Goal: Find specific page/section

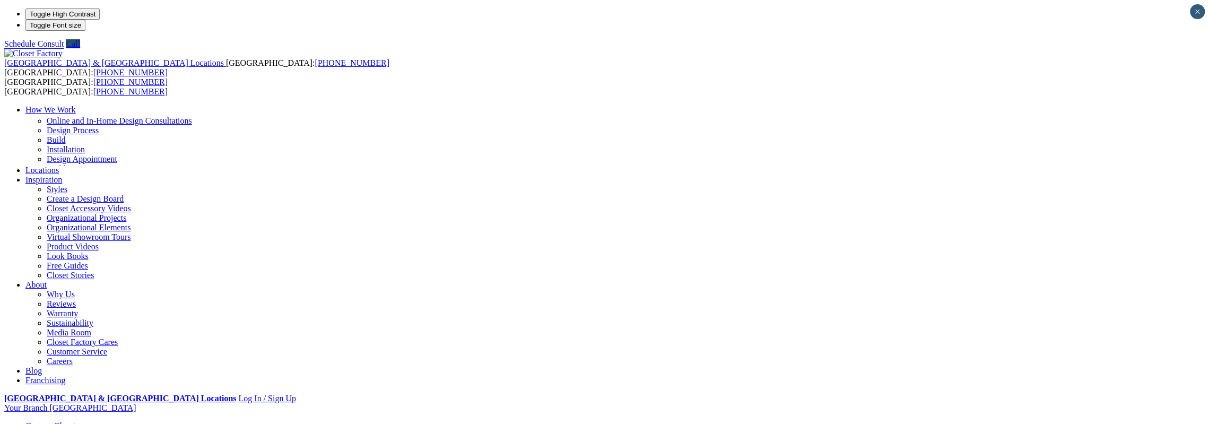
click at [59, 165] on link "Locations" at bounding box center [41, 169] width 33 height 9
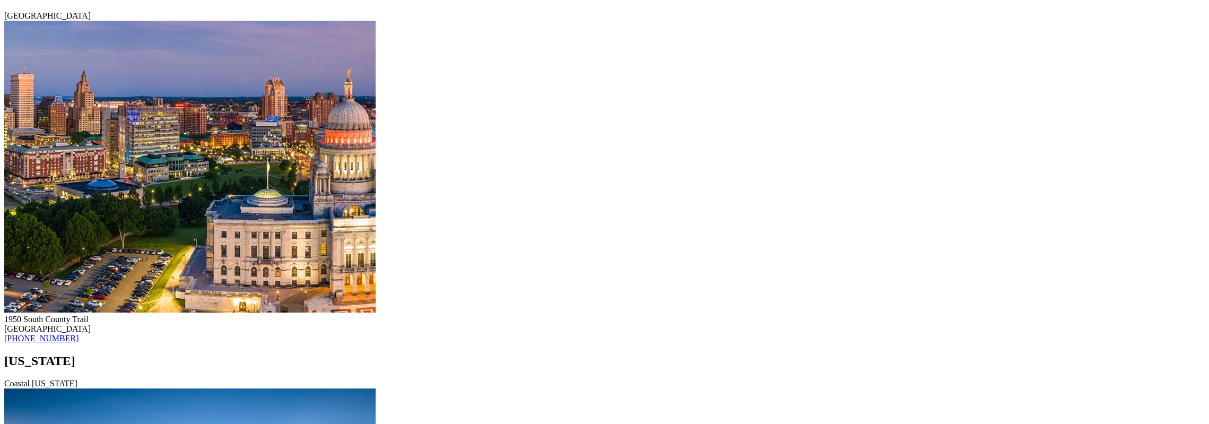
scroll to position [11254, 0]
